Goal: Task Accomplishment & Management: Use online tool/utility

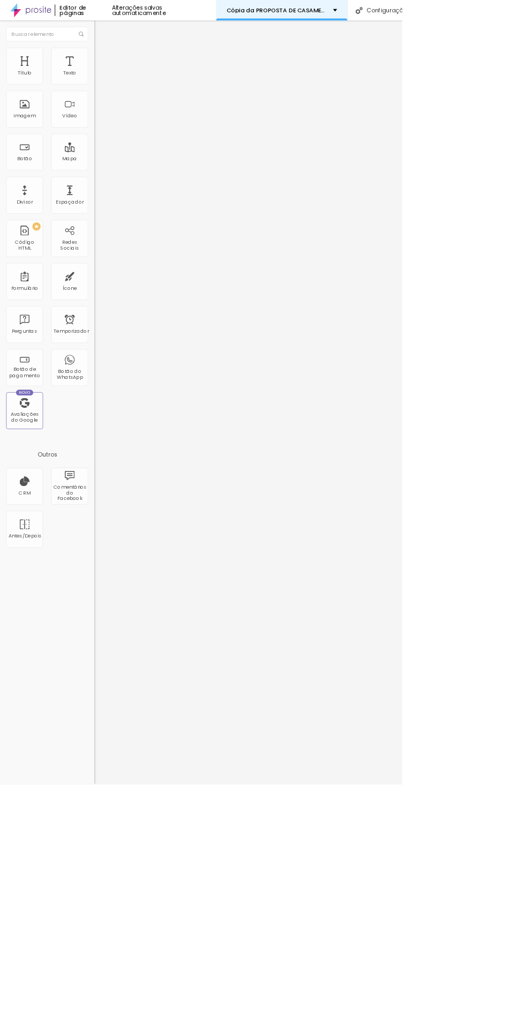
click at [372, 25] on div "Cópia da PROPOSTA DE CASAMENTO 2027" at bounding box center [367, 13] width 171 height 27
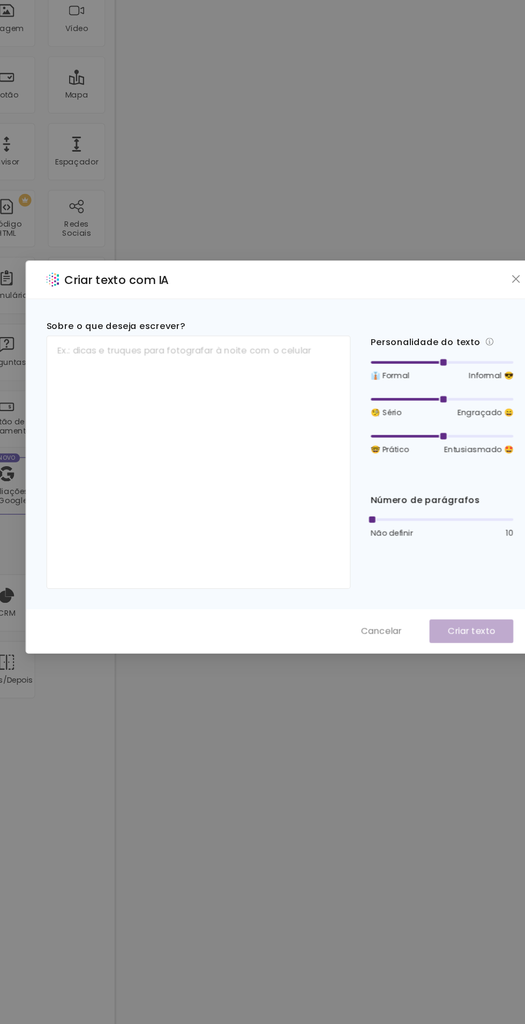
click at [169, 416] on div "Criar texto com IA Sobre o que deseja escrever? Personalidade do texto 👔 Formal…" at bounding box center [262, 512] width 525 height 1024
click at [82, 736] on div "Criar texto com IA Sobre o que deseja escrever? Personalidade do texto 👔 Formal…" at bounding box center [262, 512] width 525 height 1024
click at [293, 431] on div "Criar texto com IA Sobre o que deseja escrever? Personalidade do texto 👔 Formal…" at bounding box center [262, 512] width 525 height 1024
click at [379, 334] on div "Criar texto com IA Sobre o que deseja escrever? Personalidade do texto 👔 Formal…" at bounding box center [262, 512] width 525 height 1024
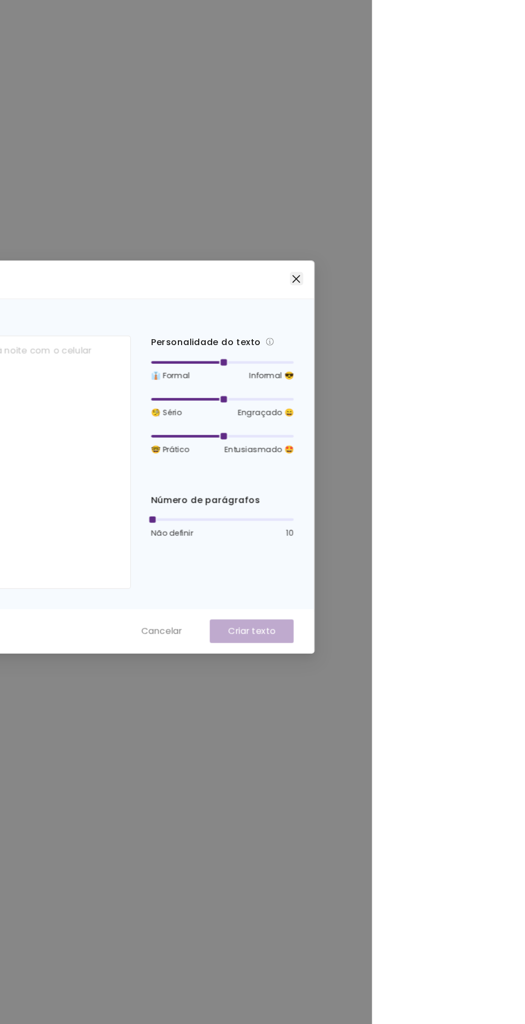
click at [465, 365] on icon "fechar" at bounding box center [461, 362] width 6 height 6
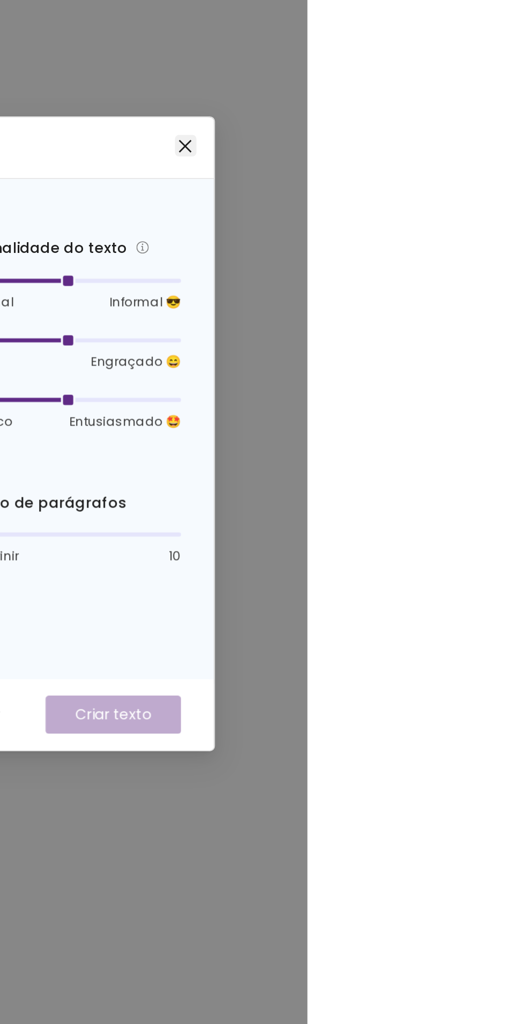
click at [465, 365] on icon "fechar" at bounding box center [461, 362] width 6 height 6
